Goal: Information Seeking & Learning: Learn about a topic

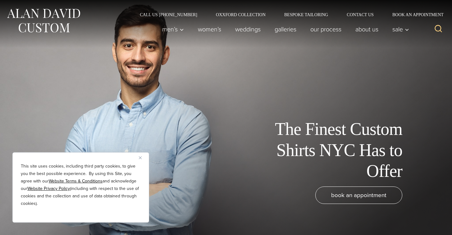
click at [140, 156] on img "Close" at bounding box center [140, 157] width 3 height 3
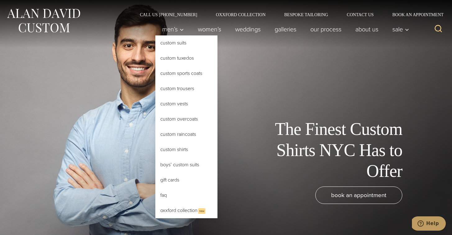
click at [170, 145] on link "Custom Shirts" at bounding box center [186, 149] width 62 height 15
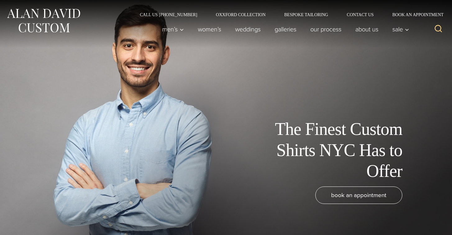
click at [170, 148] on div "The Finest Custom Shirts NYC Has to Offer" at bounding box center [216, 150] width 421 height 63
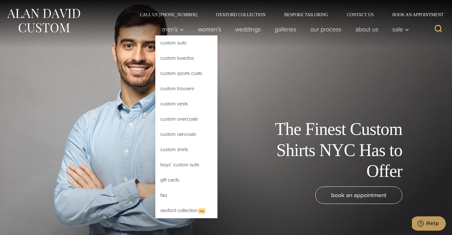
click at [169, 150] on link "Custom Shirts" at bounding box center [186, 149] width 62 height 15
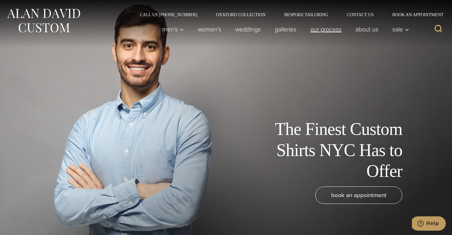
click at [332, 28] on link "Our Process" at bounding box center [326, 29] width 45 height 12
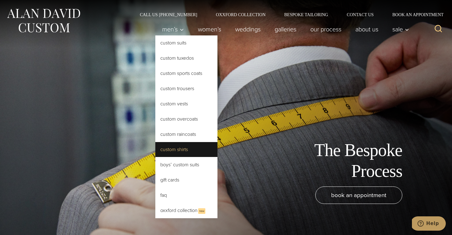
click at [169, 152] on link "Custom Shirts" at bounding box center [186, 149] width 62 height 15
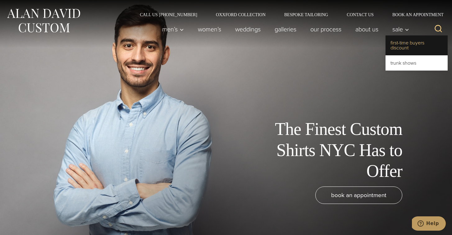
click at [403, 43] on link "First-Time Buyers Discount" at bounding box center [417, 45] width 62 height 20
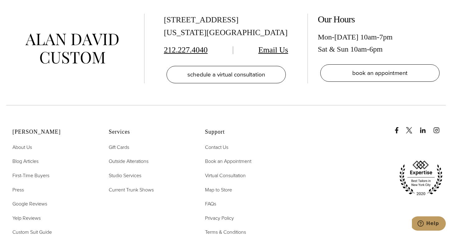
scroll to position [1323, 0]
click at [209, 200] on span "FAQs" at bounding box center [210, 203] width 11 height 7
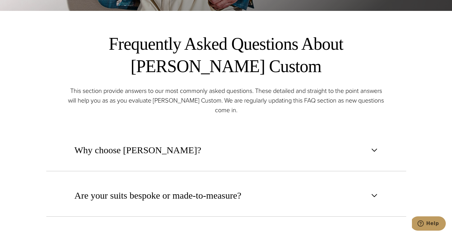
scroll to position [251, 0]
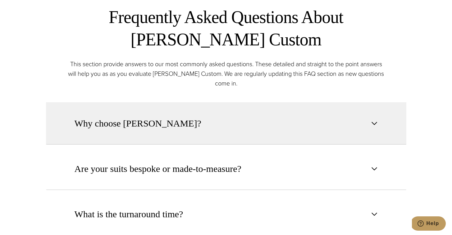
click at [205, 126] on button "Why choose [PERSON_NAME]?" at bounding box center [226, 123] width 361 height 42
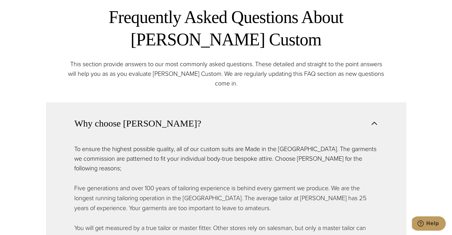
click at [205, 126] on button "Why choose [PERSON_NAME]?" at bounding box center [226, 123] width 361 height 42
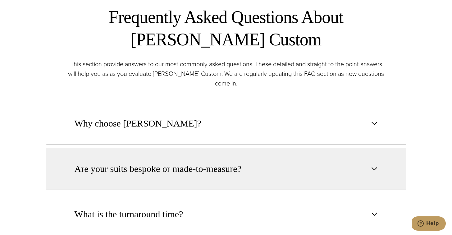
click at [190, 168] on span "Are your suits bespoke or made-to-measure?" at bounding box center [158, 169] width 167 height 14
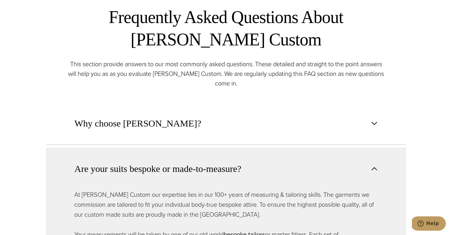
click at [190, 168] on span "Are your suits bespoke or made-to-measure?" at bounding box center [158, 169] width 167 height 14
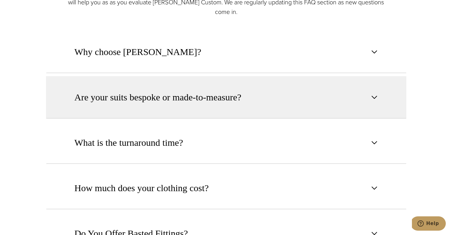
scroll to position [334, 0]
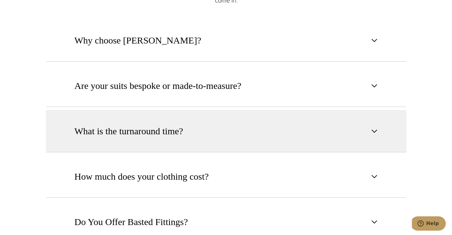
click at [186, 132] on span "What is the turnaround time?" at bounding box center [131, 131] width 112 height 14
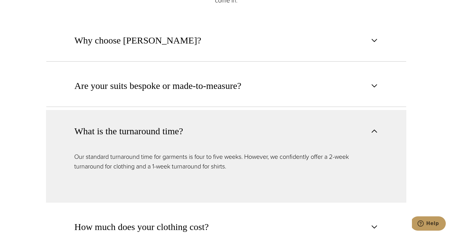
click at [186, 132] on span "What is the turnaround time?" at bounding box center [131, 131] width 112 height 14
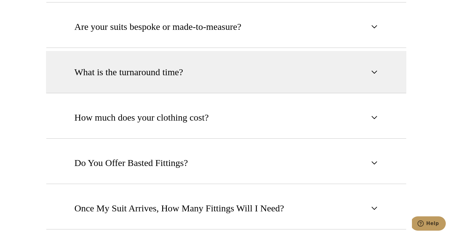
scroll to position [416, 0]
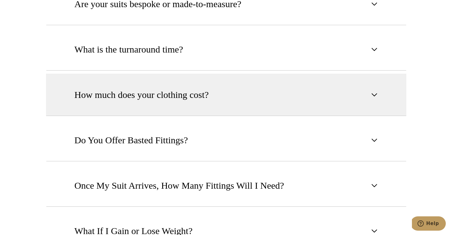
click at [188, 95] on span "How much does your clothing cost?" at bounding box center [142, 95] width 134 height 14
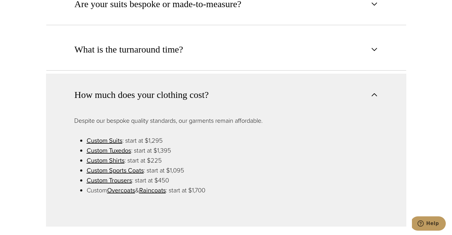
click at [188, 95] on span "How much does your clothing cost?" at bounding box center [142, 95] width 134 height 14
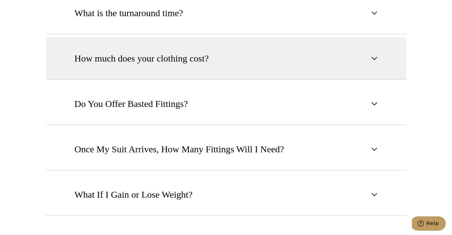
scroll to position [456, 0]
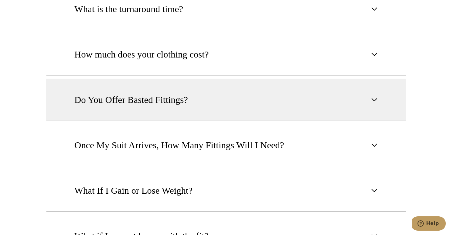
click at [186, 102] on span "Do You Offer Basted Fittings?" at bounding box center [131, 100] width 113 height 14
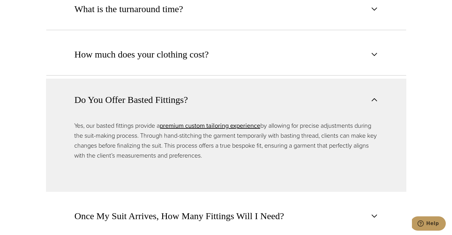
click at [186, 102] on span "Do You Offer Basted Fittings?" at bounding box center [131, 100] width 113 height 14
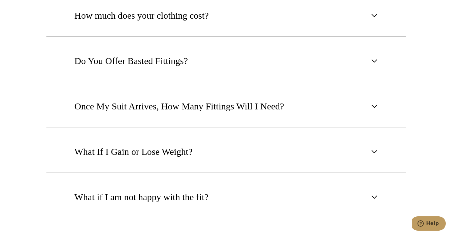
scroll to position [499, 0]
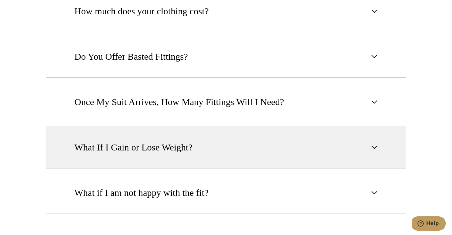
click at [175, 149] on span "What If I Gain or Lose Weight?" at bounding box center [134, 148] width 118 height 14
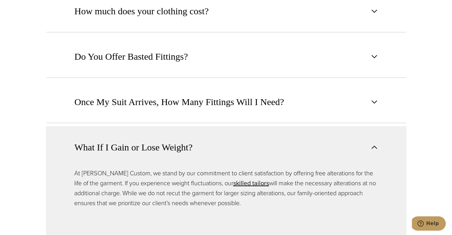
click at [175, 149] on span "What If I Gain or Lose Weight?" at bounding box center [134, 148] width 118 height 14
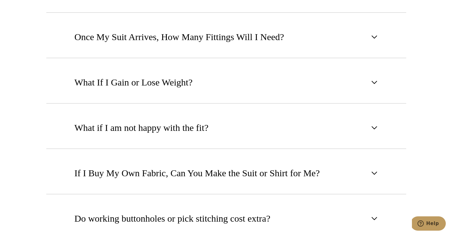
scroll to position [572, 0]
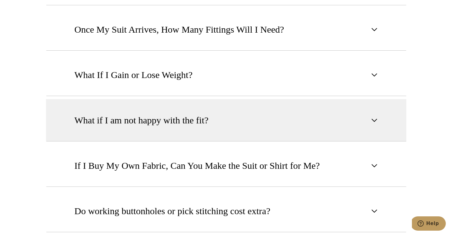
click at [181, 120] on span "What if I am not happy with the fit?" at bounding box center [142, 120] width 134 height 14
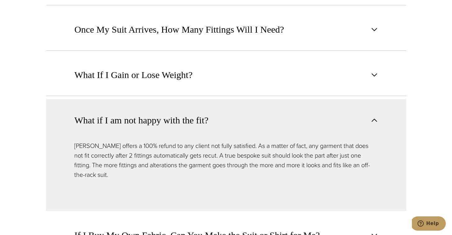
click at [181, 120] on span "What if I am not happy with the fit?" at bounding box center [142, 120] width 134 height 14
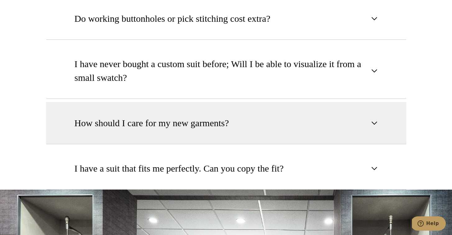
scroll to position [765, 0]
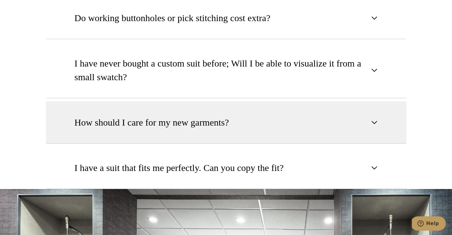
click at [181, 120] on span "How should I care for my new garments?" at bounding box center [152, 123] width 155 height 14
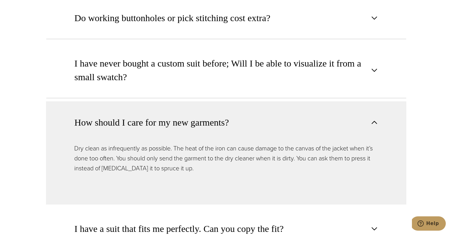
click at [181, 120] on span "How should I care for my new garments?" at bounding box center [152, 123] width 155 height 14
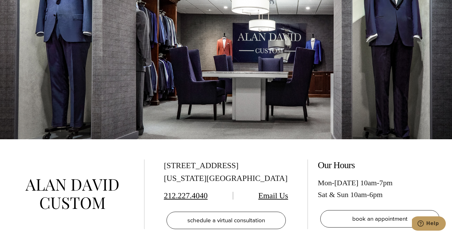
scroll to position [815, 0]
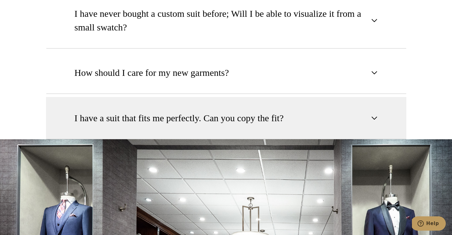
click at [181, 119] on span "I have a suit that fits me perfectly. Can you copy the fit?" at bounding box center [180, 118] width 210 height 14
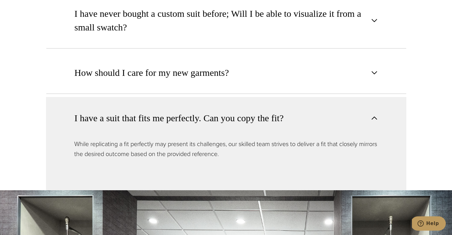
click at [181, 119] on span "I have a suit that fits me perfectly. Can you copy the fit?" at bounding box center [180, 118] width 210 height 14
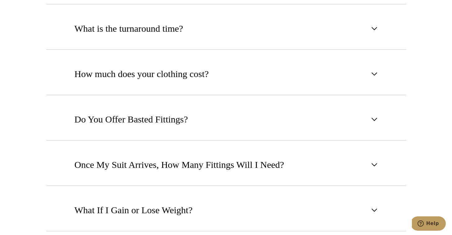
scroll to position [461, 0]
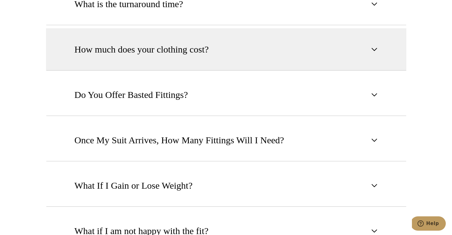
click at [187, 55] on span "How much does your clothing cost?" at bounding box center [142, 50] width 134 height 14
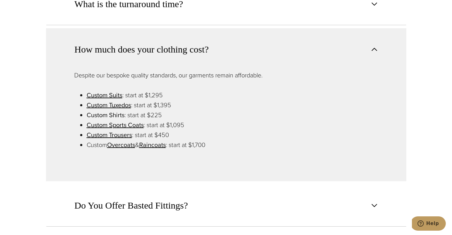
click at [115, 115] on link "Custom Shirts" at bounding box center [106, 114] width 38 height 9
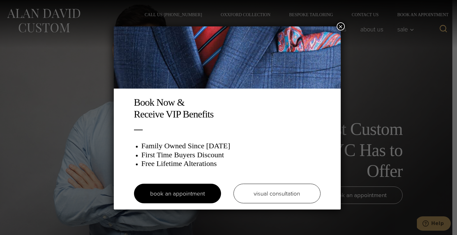
click at [51, 27] on div "Book Now & Receive VIP Benefits Family Owned Since 1913 First Time Buyers Disco…" at bounding box center [228, 117] width 457 height 235
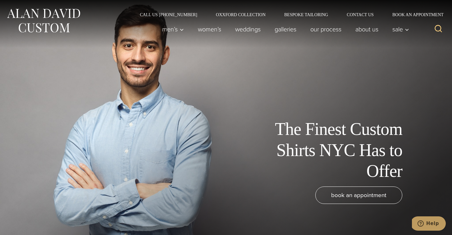
click at [51, 27] on img at bounding box center [43, 21] width 75 height 28
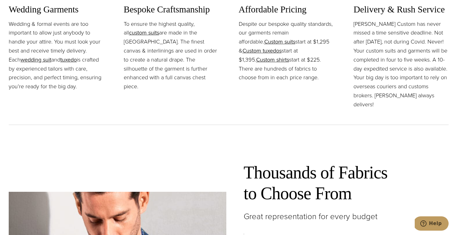
scroll to position [937, 0]
